Goal: Find specific page/section: Find specific page/section

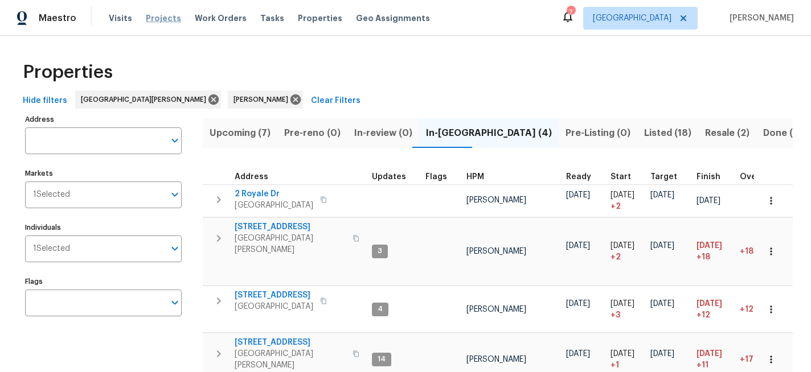
click at [159, 18] on span "Projects" at bounding box center [163, 18] width 35 height 11
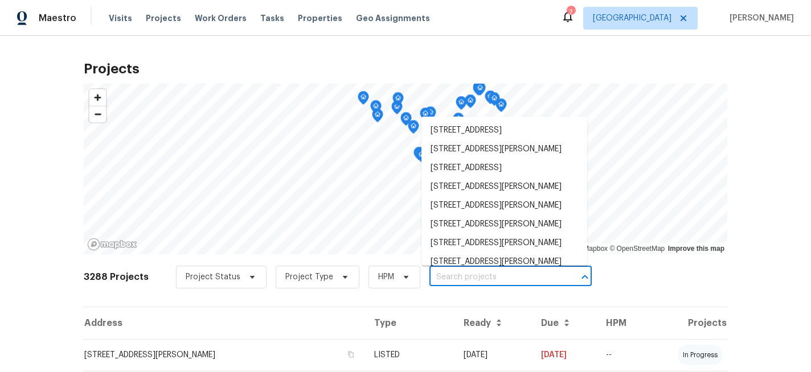
click at [478, 284] on input "text" at bounding box center [494, 278] width 130 height 18
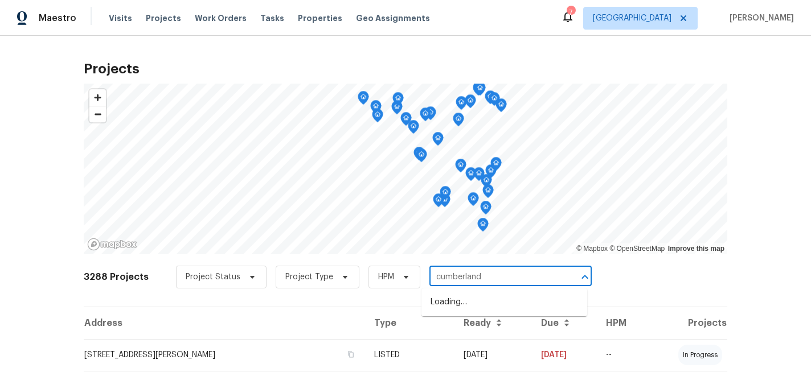
type input "cumberland"
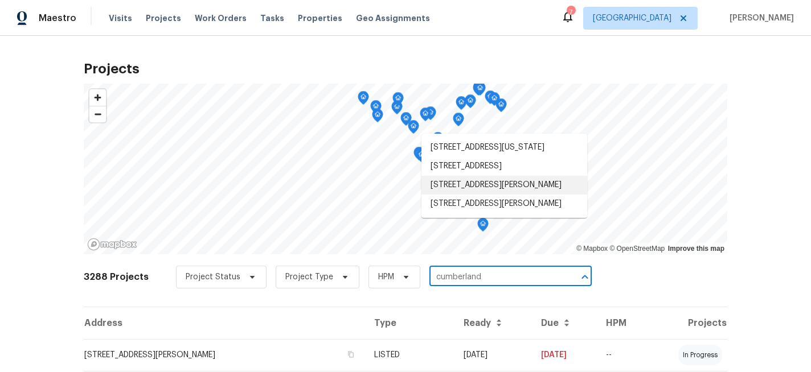
click at [497, 195] on li "[STREET_ADDRESS][PERSON_NAME]" at bounding box center [504, 185] width 166 height 19
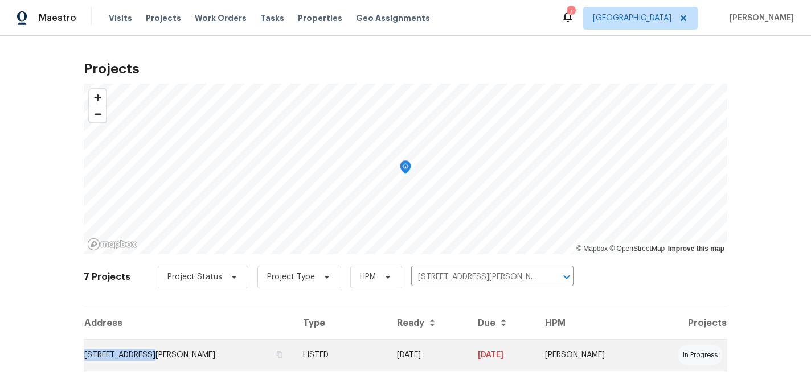
drag, startPoint x: 152, startPoint y: 356, endPoint x: 84, endPoint y: 355, distance: 68.3
click at [84, 355] on td "[STREET_ADDRESS][PERSON_NAME]" at bounding box center [189, 355] width 210 height 32
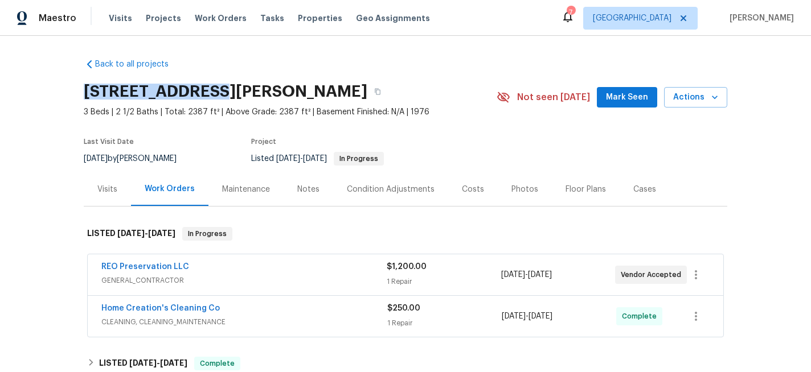
drag, startPoint x: 220, startPoint y: 89, endPoint x: 86, endPoint y: 87, distance: 134.4
click at [86, 87] on h2 "[STREET_ADDRESS][PERSON_NAME]" at bounding box center [226, 91] width 284 height 11
copy h2 "2738 [GEOGRAPHIC_DATA]"
